Goal: Transaction & Acquisition: Purchase product/service

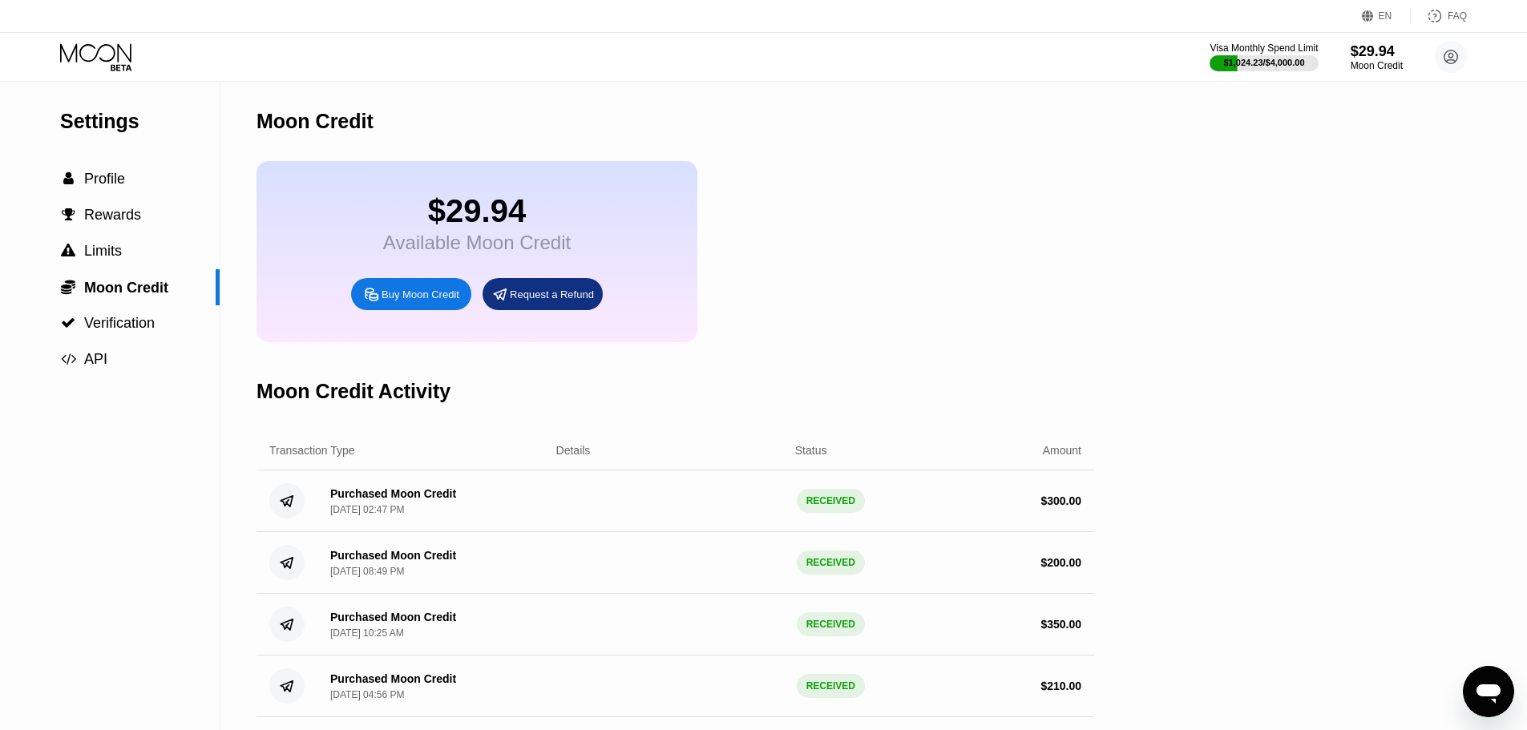
click at [434, 226] on div "$29.94" at bounding box center [477, 211] width 188 height 36
click at [157, 296] on span "Moon Credit" at bounding box center [126, 288] width 84 height 16
click at [115, 67] on icon at bounding box center [97, 57] width 75 height 28
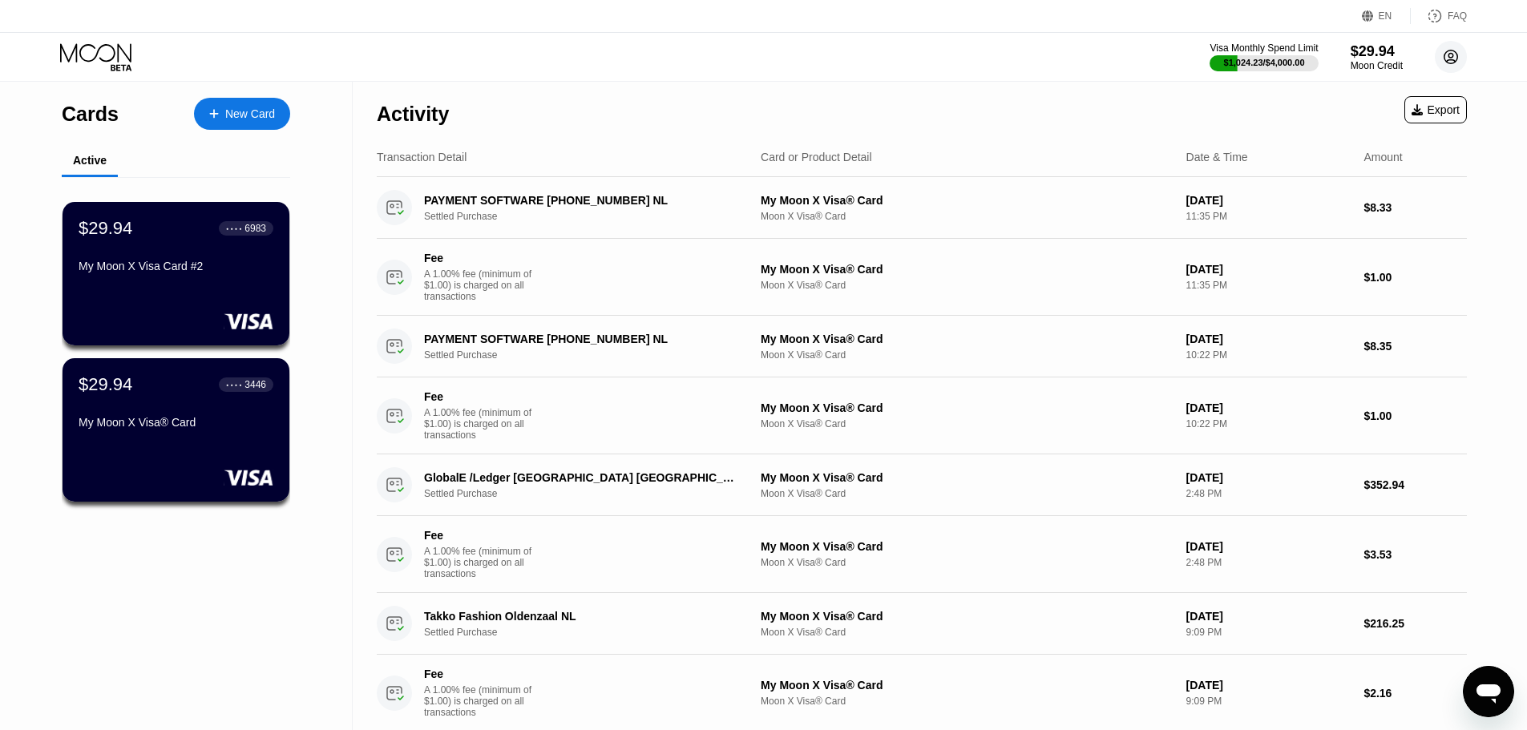
click at [1448, 65] on circle at bounding box center [1450, 57] width 32 height 32
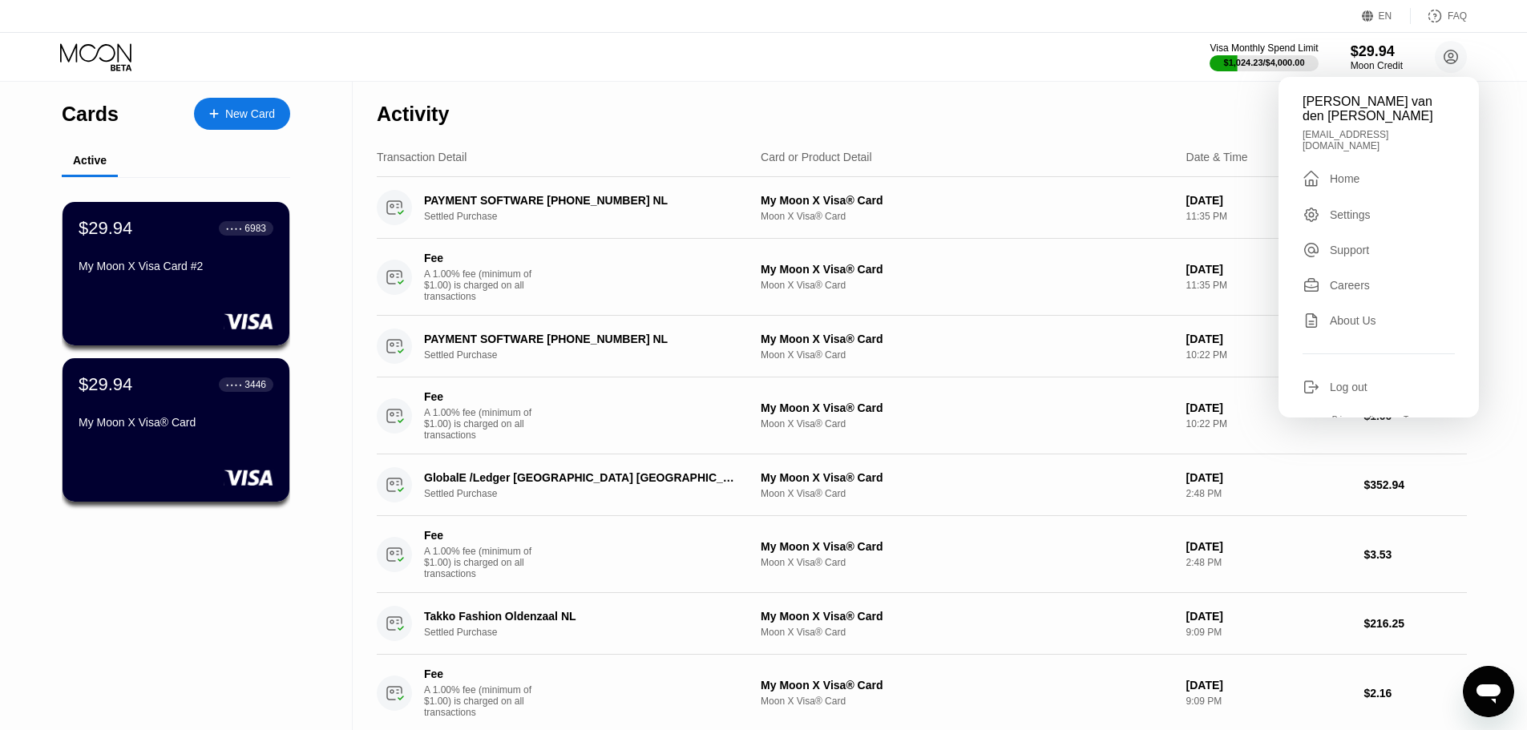
click at [1461, 38] on div "Visa Monthly Spend Limit $1,024.23 / $4,000.00 $29.94 Moon Credit Robert van de…" at bounding box center [763, 57] width 1527 height 48
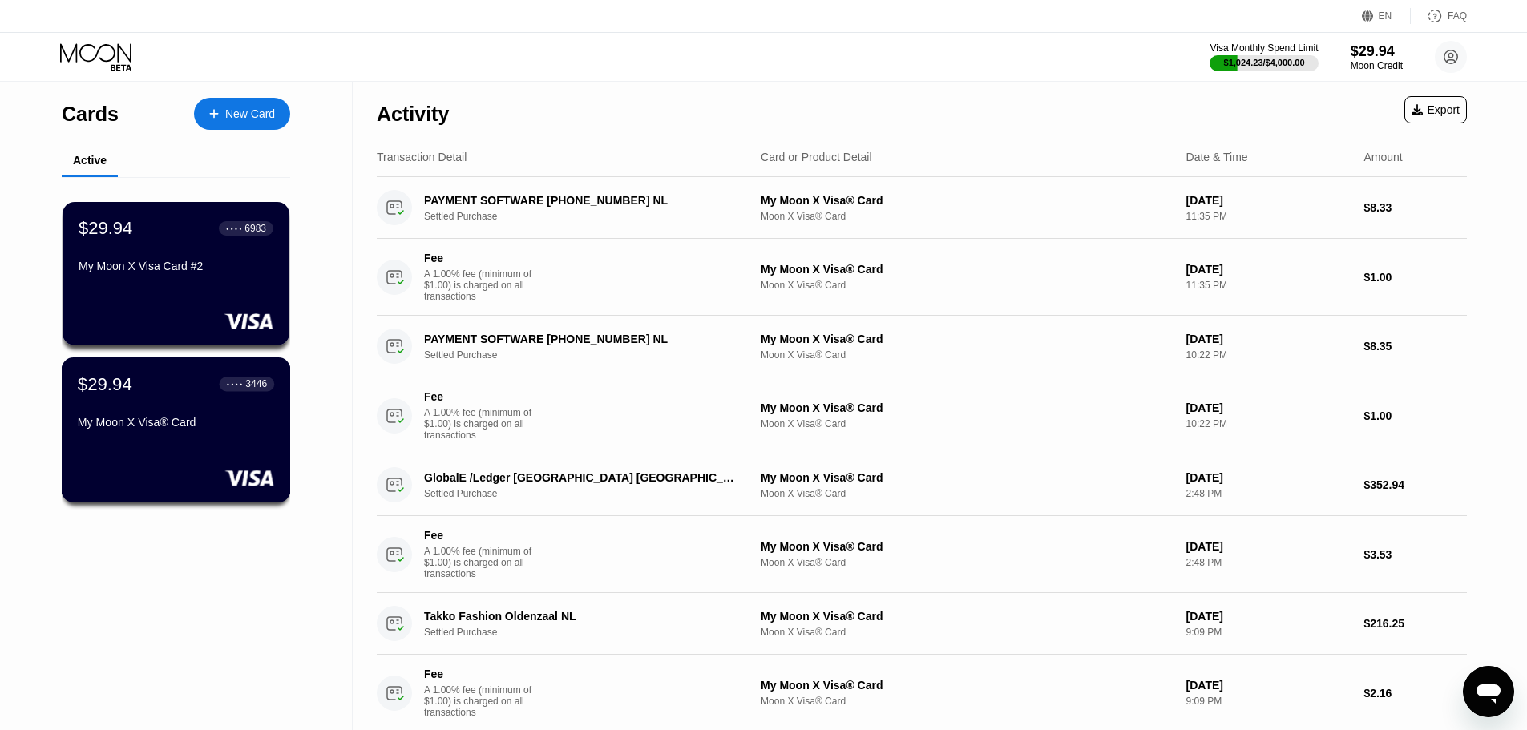
click at [204, 429] on div "My Moon X Visa® Card" at bounding box center [176, 422] width 196 height 13
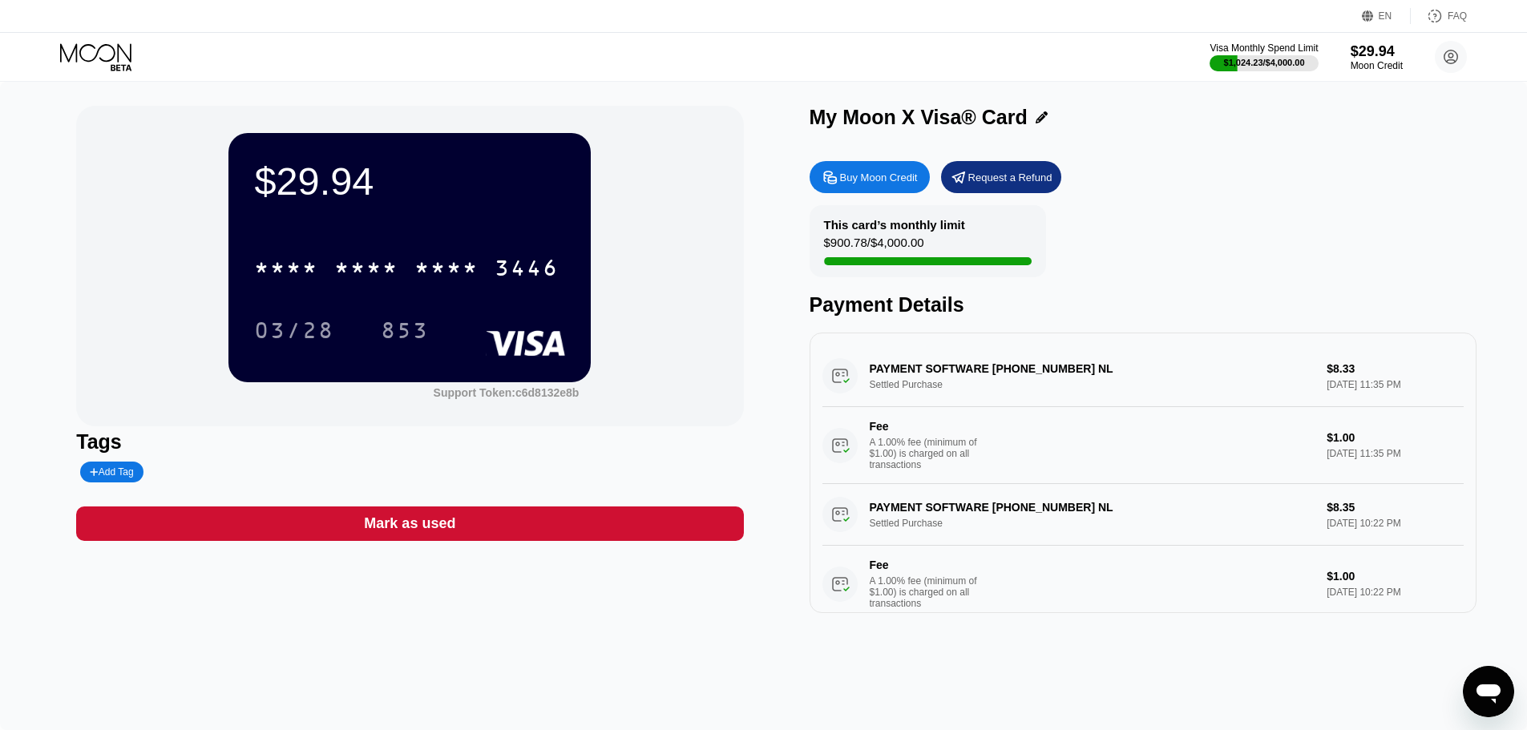
click at [882, 179] on div "Buy Moon Credit" at bounding box center [879, 178] width 78 height 14
type input "0"
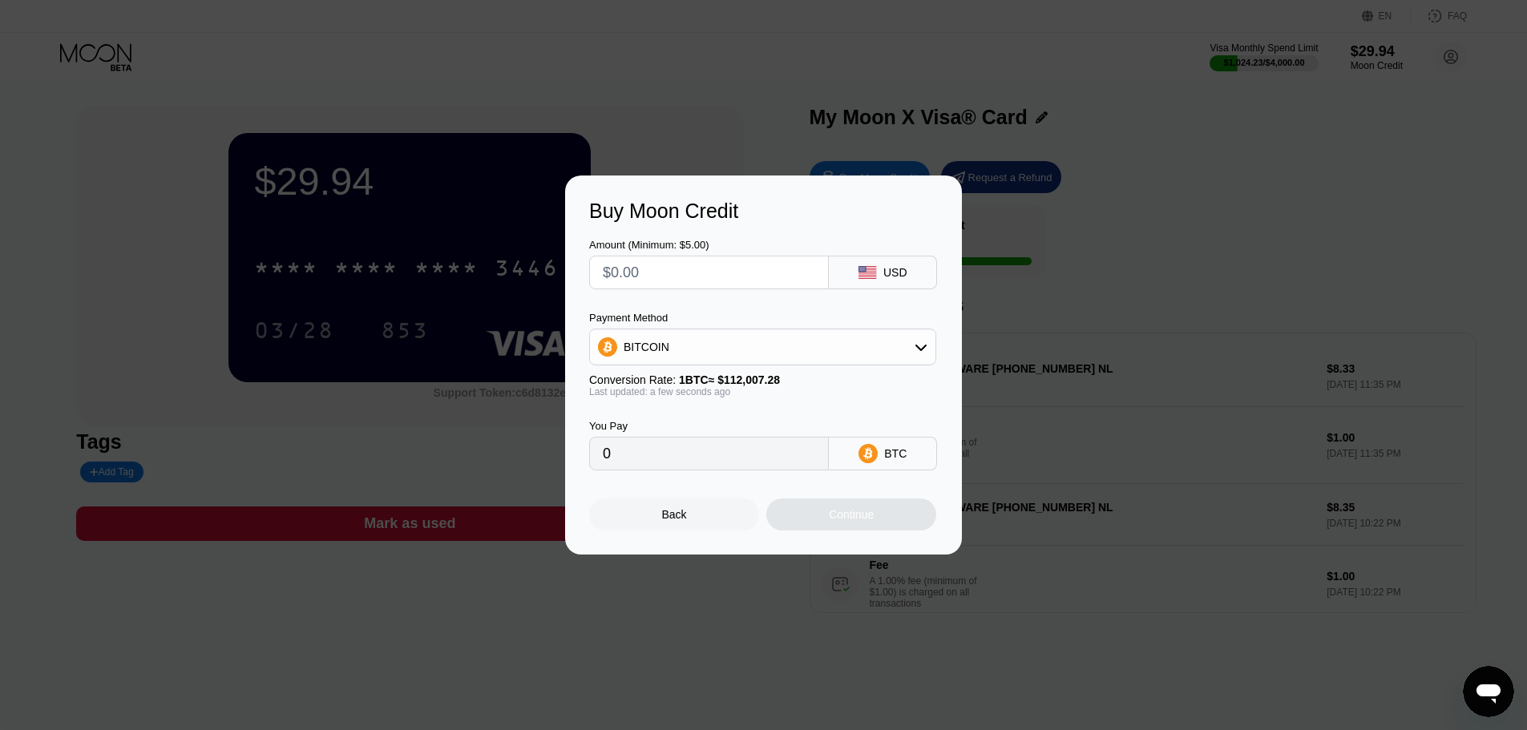
click at [717, 270] on input "text" at bounding box center [709, 272] width 212 height 32
type input "$4"
type input "0.00003572"
type input "$400"
type input "0.00357120"
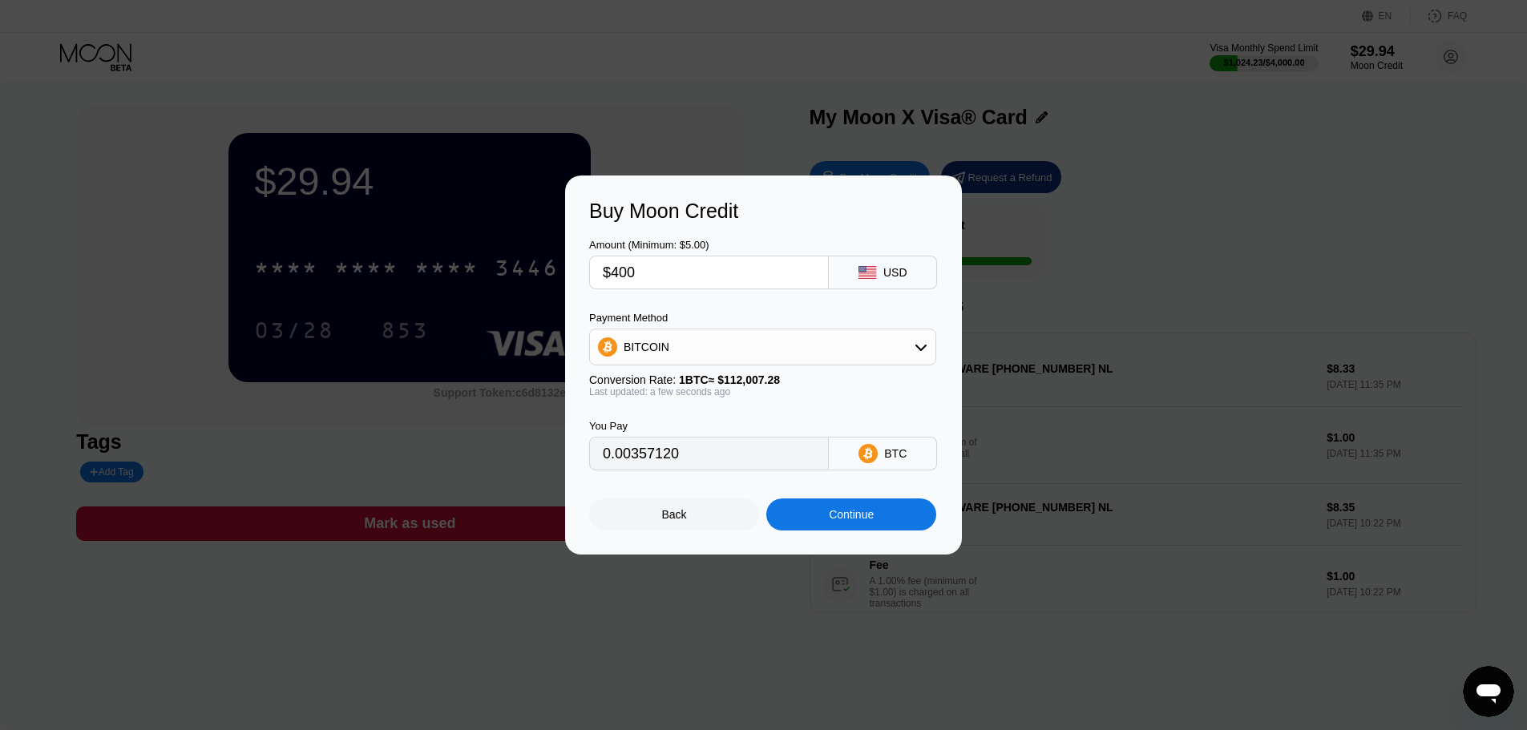
drag, startPoint x: 646, startPoint y: 278, endPoint x: 583, endPoint y: 276, distance: 63.3
click at [583, 276] on div "Buy Moon Credit Amount (Minimum: $5.00) $400 USD Payment Method BITCOIN Convers…" at bounding box center [763, 364] width 397 height 379
type input "$4"
type input "0.00003572"
type input "$42"
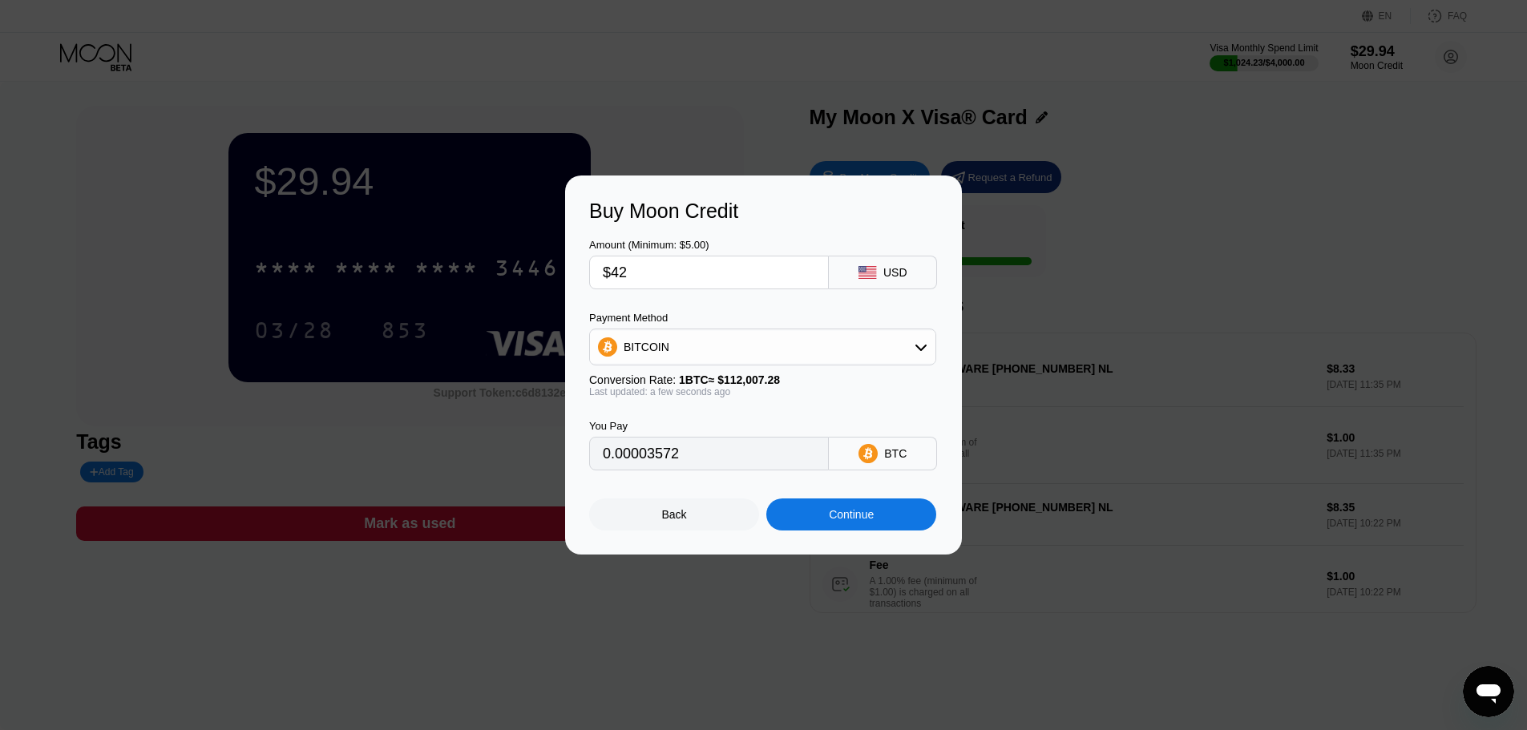
type input "0.00037498"
type input "$420"
type input "0.00374976"
type input "$420"
click at [855, 520] on div "Continue" at bounding box center [851, 514] width 45 height 13
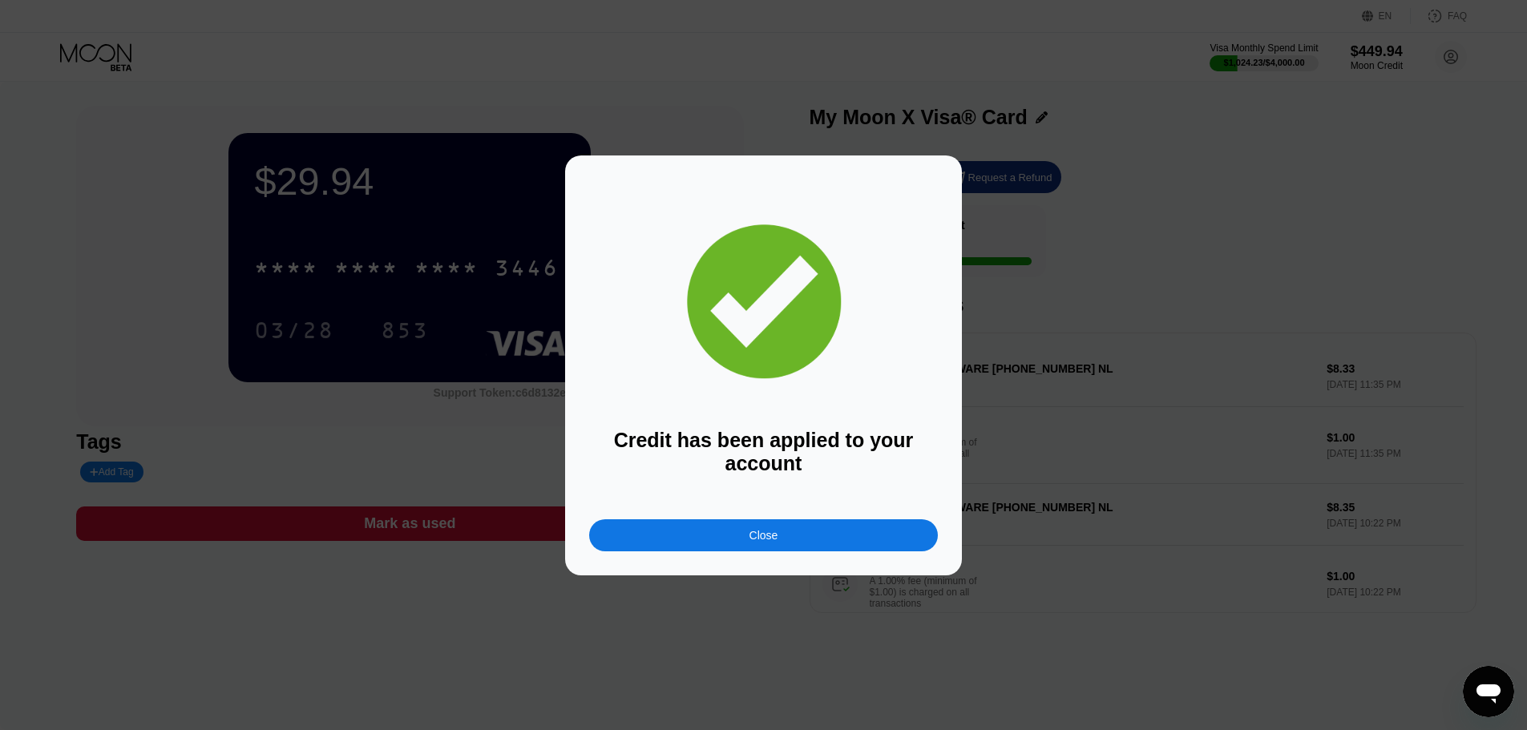
click at [889, 532] on div "Close" at bounding box center [763, 535] width 349 height 32
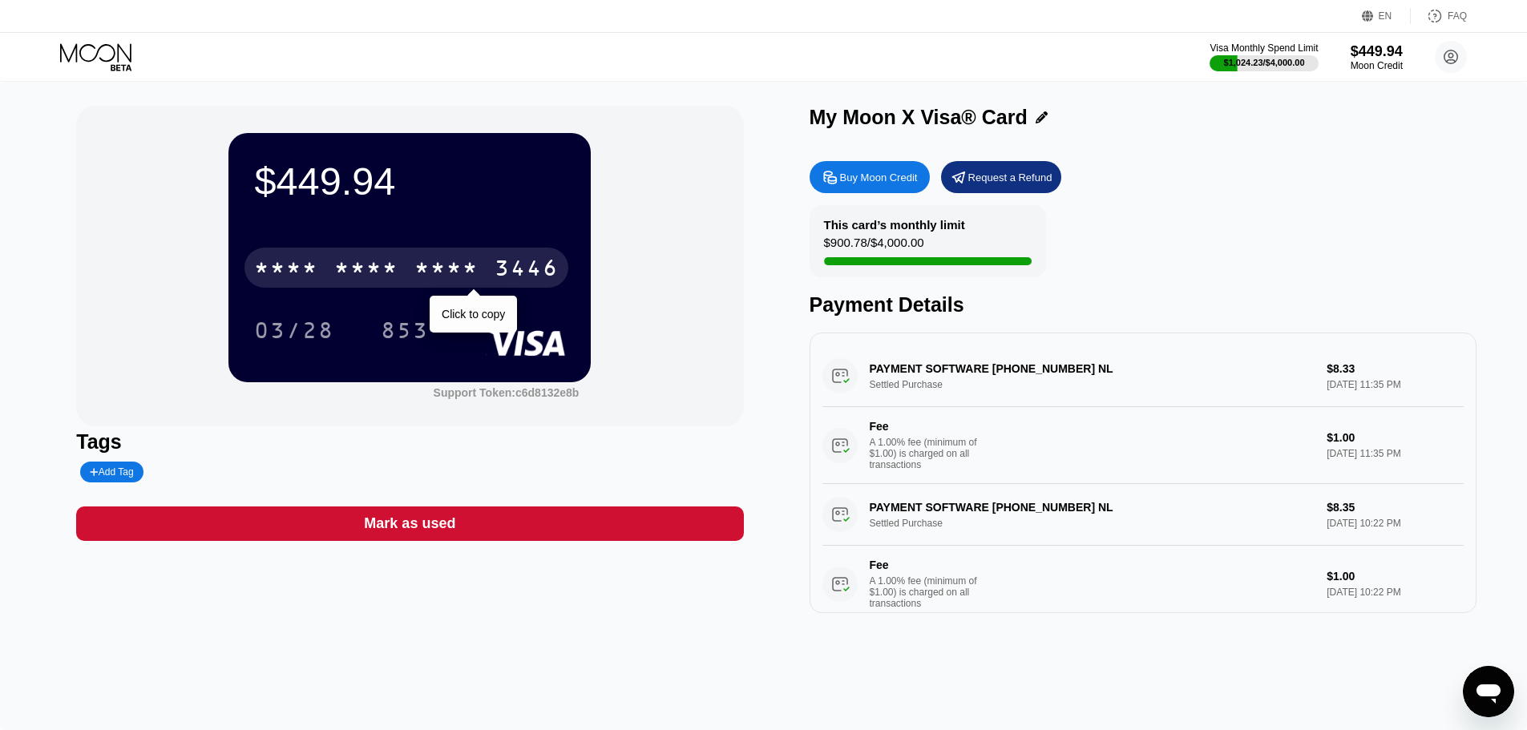
click at [417, 281] on div "* * * *" at bounding box center [446, 270] width 64 height 26
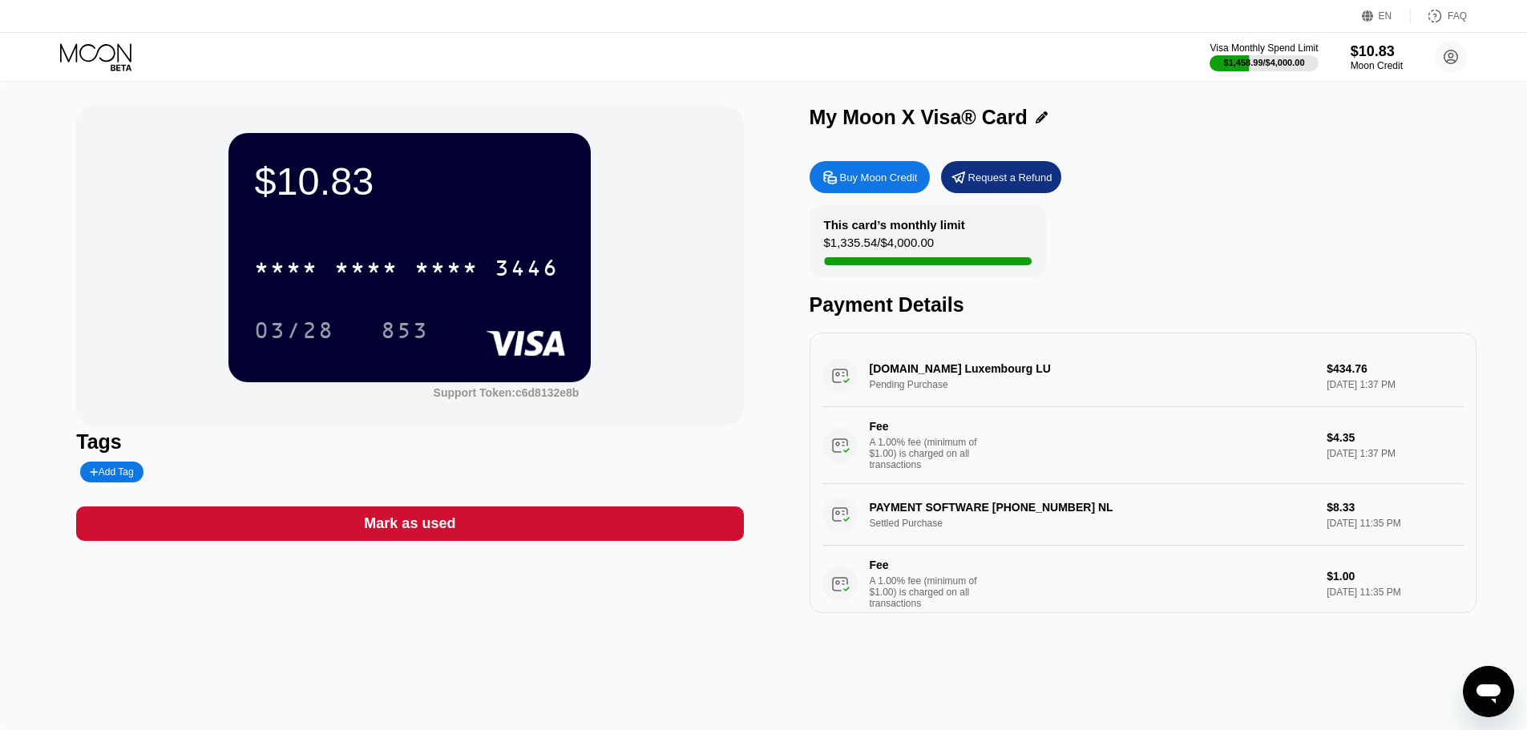
click at [1450, 38] on div "Visa Monthly Spend Limit $1,458.99 / $4,000.00 $10.83 Moon Credit [PERSON_NAME]…" at bounding box center [763, 57] width 1527 height 48
click at [1458, 55] on circle at bounding box center [1450, 57] width 32 height 32
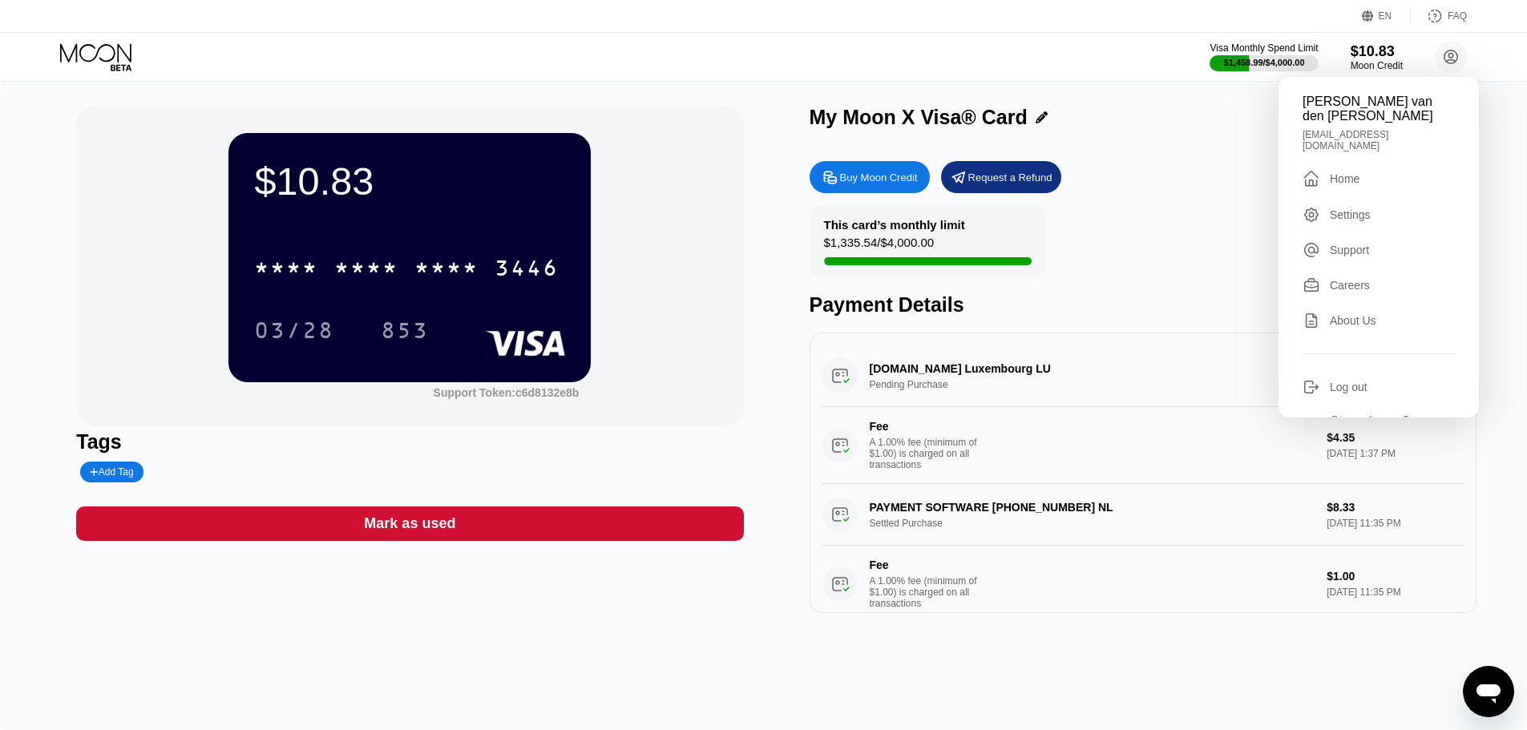
click at [1354, 381] on div "Log out" at bounding box center [1348, 387] width 38 height 13
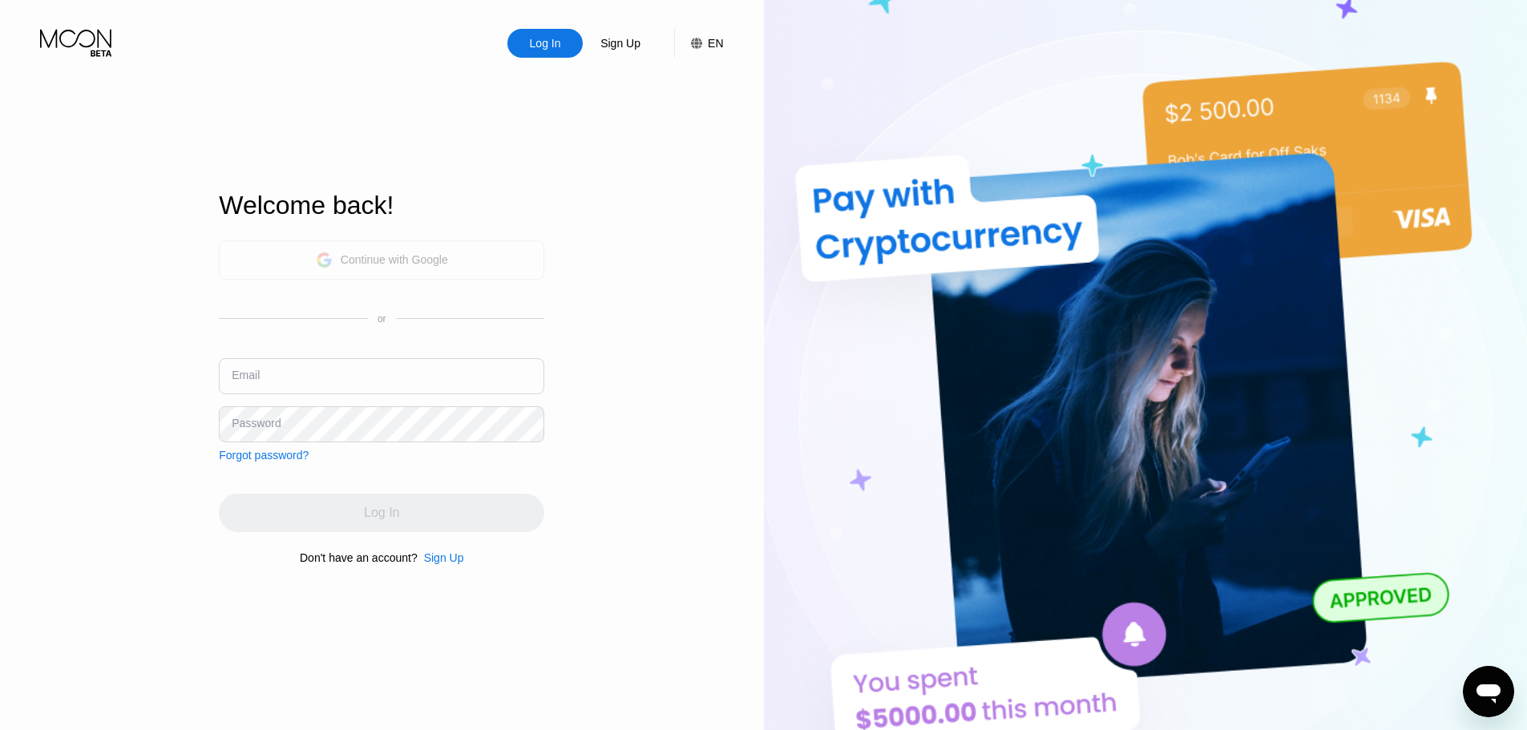
click at [411, 262] on div "Continue with Google" at bounding box center [394, 259] width 107 height 13
